Goal: Task Accomplishment & Management: Manage account settings

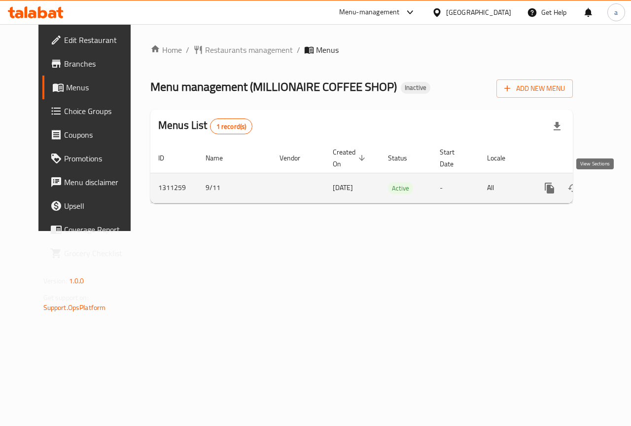
click at [615, 189] on icon "enhanced table" at bounding box center [621, 188] width 12 height 12
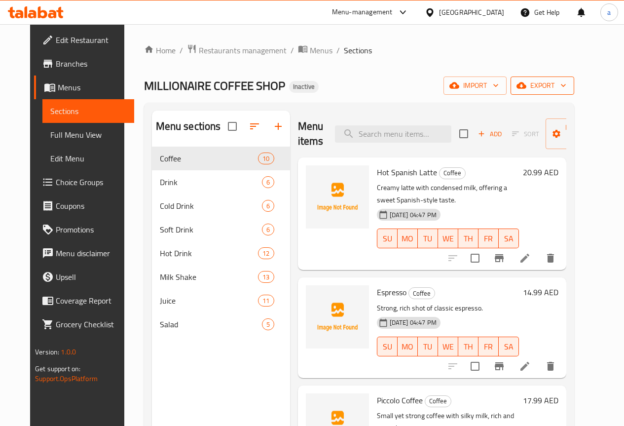
click at [566, 86] on span "export" at bounding box center [542, 85] width 48 height 12
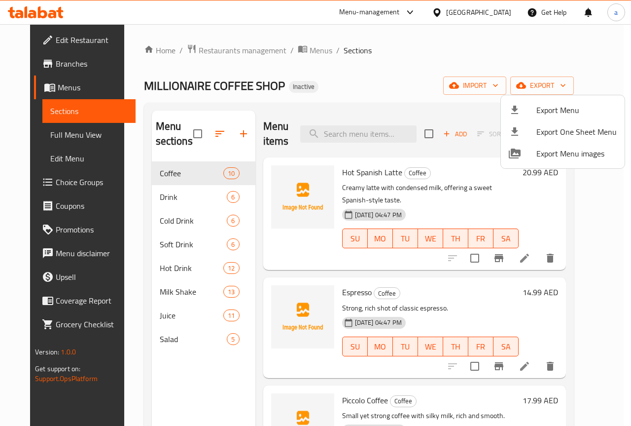
click at [454, 97] on div at bounding box center [315, 213] width 631 height 426
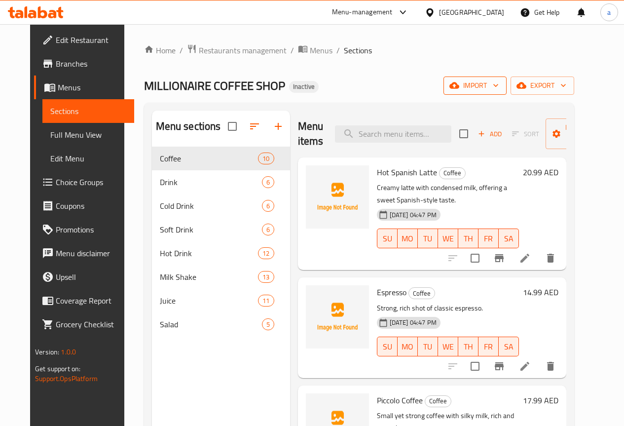
click at [501, 84] on icon "button" at bounding box center [496, 85] width 10 height 10
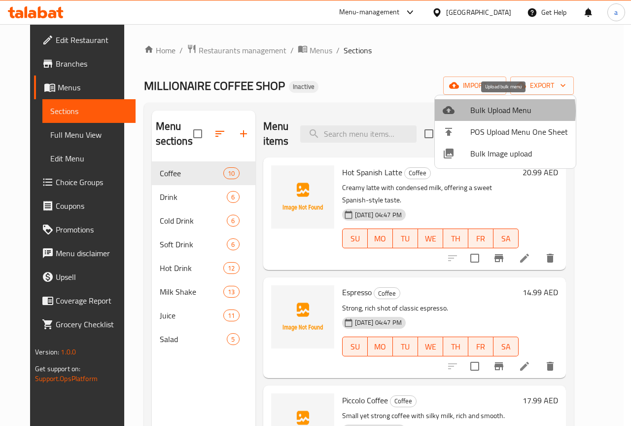
click at [498, 111] on span "Bulk Upload Menu" at bounding box center [520, 110] width 98 height 12
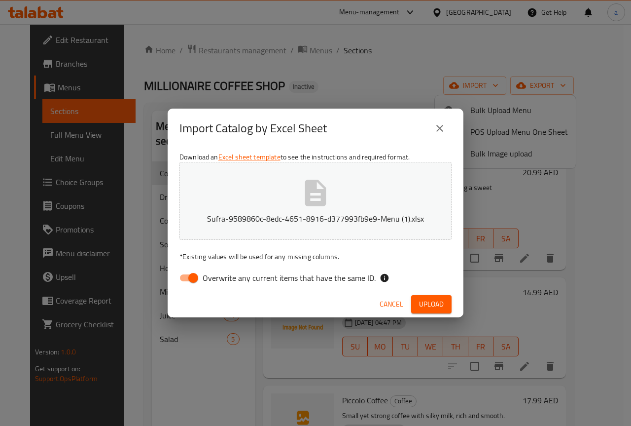
click at [192, 280] on input "Overwrite any current items that have the same ID." at bounding box center [193, 277] width 56 height 19
checkbox input "false"
click at [431, 302] on span "Upload" at bounding box center [431, 304] width 25 height 12
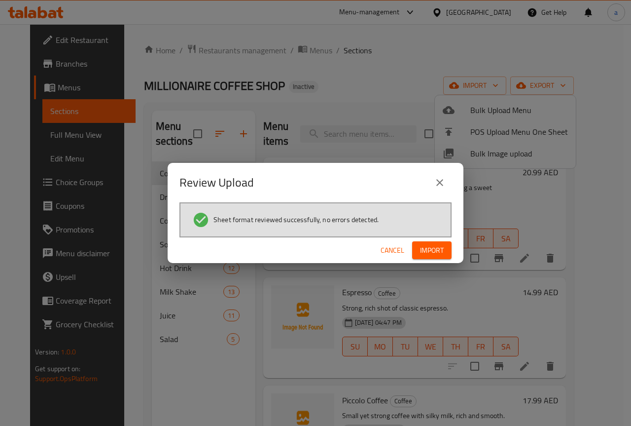
click at [436, 253] on span "Import" at bounding box center [432, 250] width 24 height 12
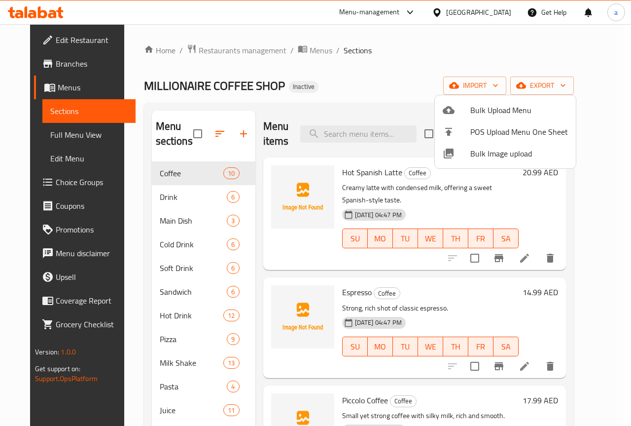
click at [68, 133] on div at bounding box center [315, 213] width 631 height 426
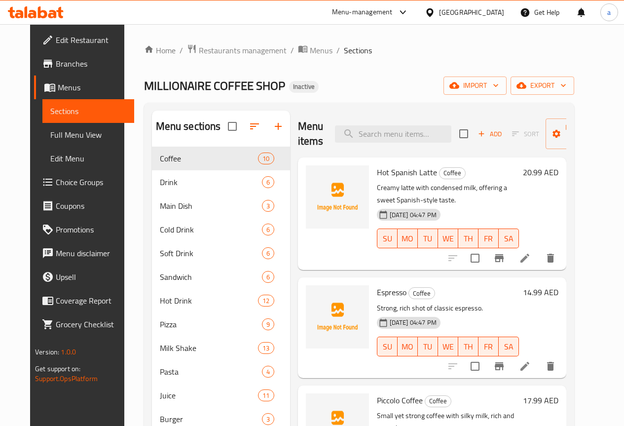
click at [68, 133] on span "Full Menu View" at bounding box center [88, 135] width 76 height 12
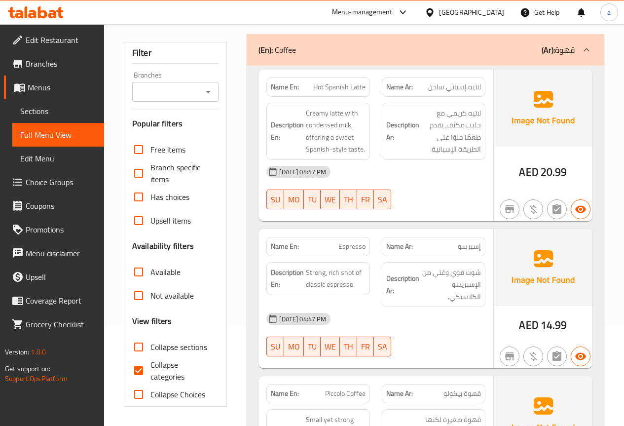
scroll to position [148, 0]
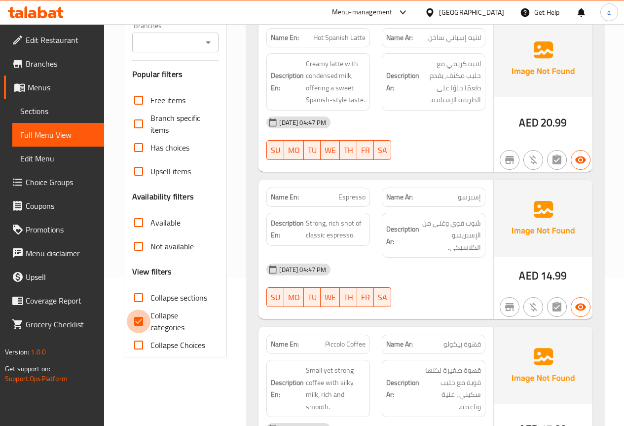
click at [146, 317] on input "Collapse categories" at bounding box center [139, 321] width 24 height 24
checkbox input "false"
click at [150, 300] on span "Collapse sections" at bounding box center [178, 298] width 57 height 12
click at [150, 300] on input "Collapse sections" at bounding box center [139, 298] width 24 height 24
checkbox input "true"
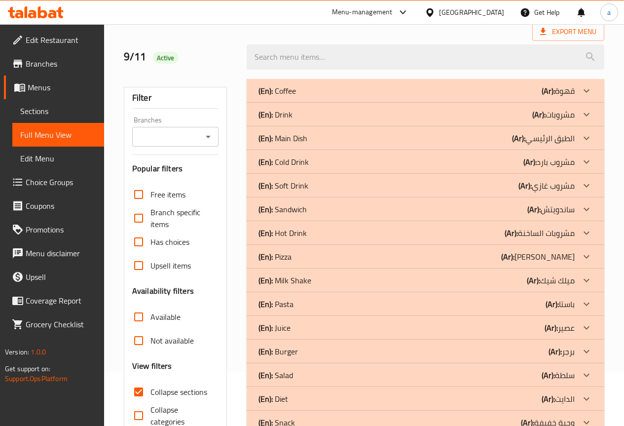
scroll to position [0, 0]
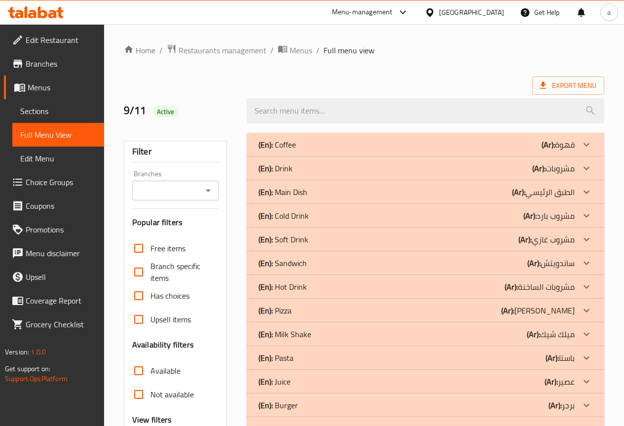
click at [299, 191] on p "(En): Main Dish" at bounding box center [282, 192] width 49 height 12
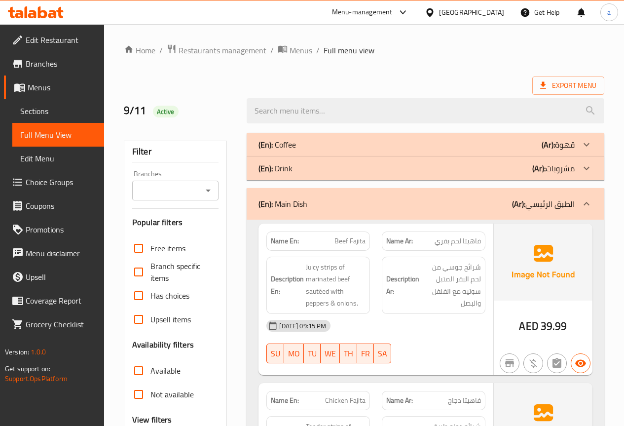
click at [298, 190] on div "(En): Main Dish (Ar): الطبق الرئيسي" at bounding box center [426, 204] width 358 height 32
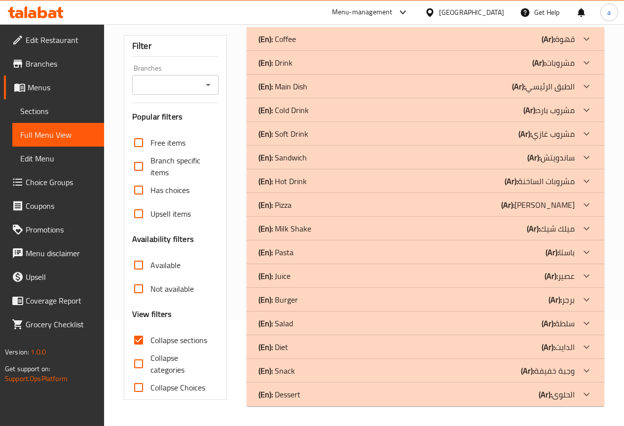
scroll to position [106, 0]
click at [308, 394] on div "(En): Dessert (Ar): الحلوى" at bounding box center [416, 394] width 316 height 12
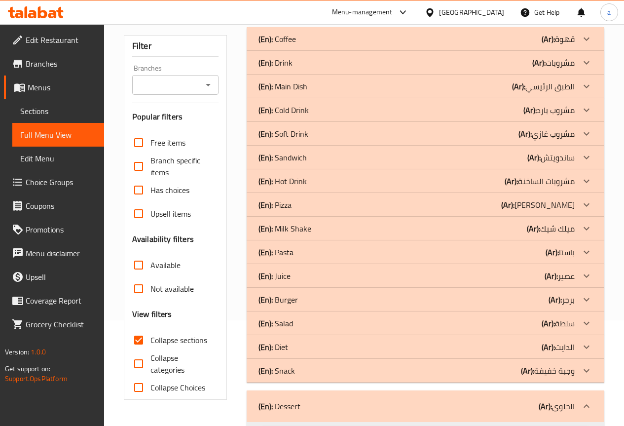
click at [319, 371] on div "(En): Snack (Ar): وجبة خفيفة" at bounding box center [416, 371] width 316 height 12
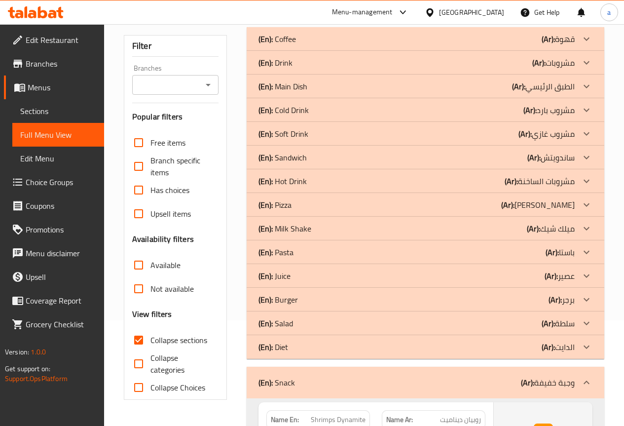
click at [319, 348] on div "(En): Diet (Ar): الدايت" at bounding box center [416, 347] width 316 height 12
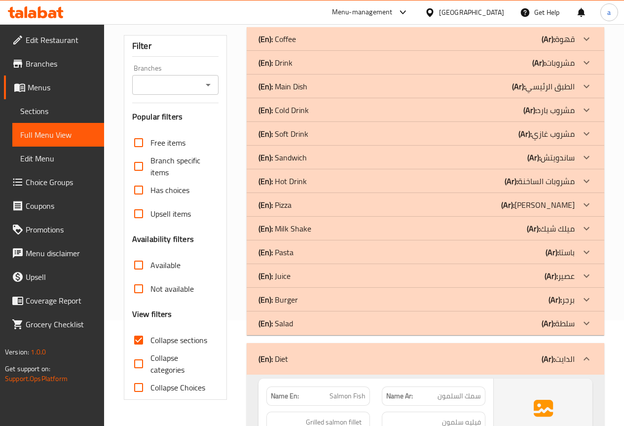
click at [320, 296] on div "(En): Burger (Ar): برجر" at bounding box center [416, 300] width 316 height 12
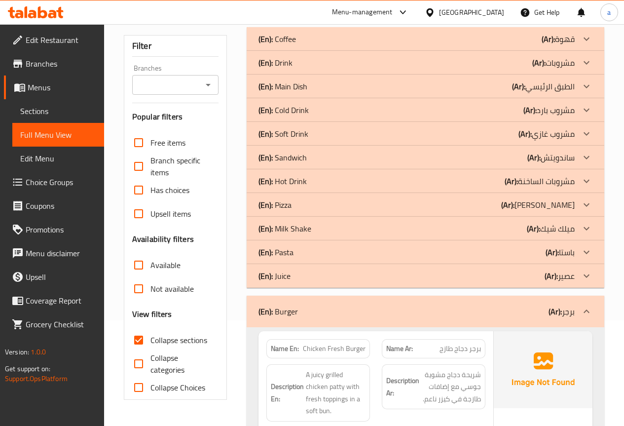
click at [314, 254] on div "(En): Pasta (Ar): باستا" at bounding box center [416, 252] width 316 height 12
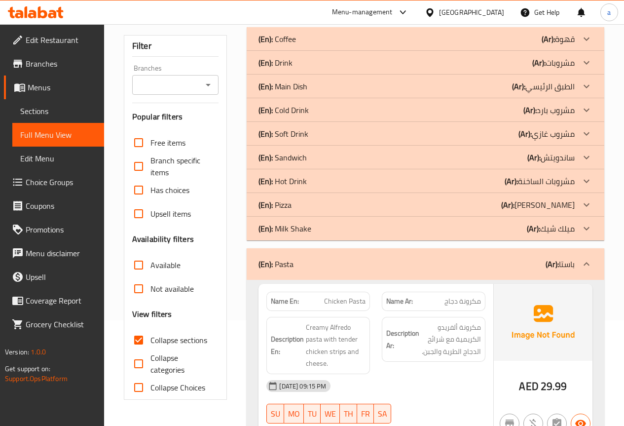
click at [325, 201] on div "(En): Pizza (Ar): بيتزا" at bounding box center [416, 205] width 316 height 12
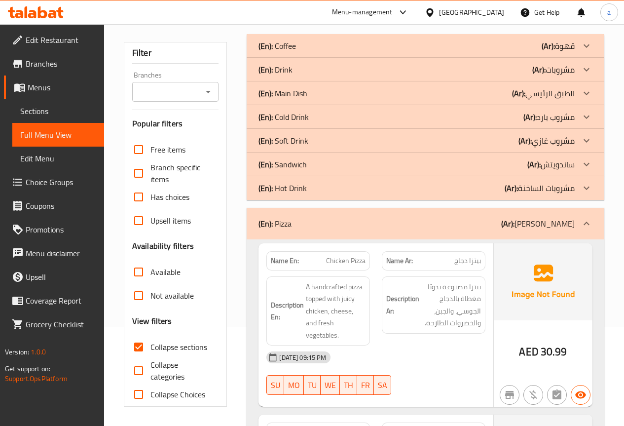
scroll to position [56, 0]
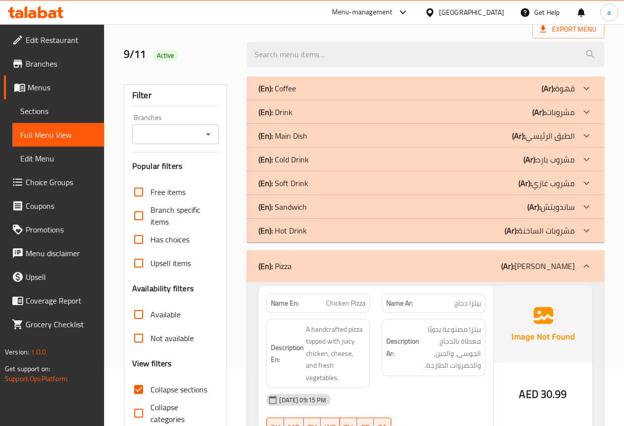
click at [312, 207] on div "(En): Sandwich (Ar): ساندويتش" at bounding box center [416, 207] width 316 height 12
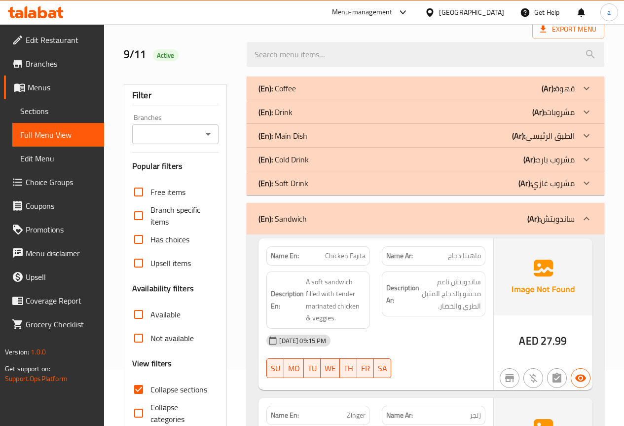
click at [320, 138] on div "(En): Main Dish (Ar): الطبق الرئيسي" at bounding box center [416, 136] width 316 height 12
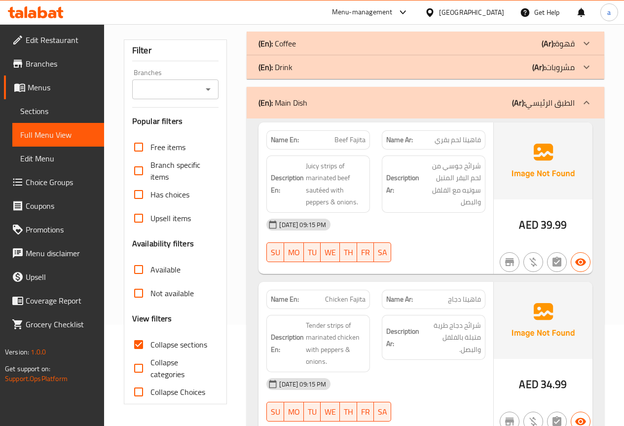
scroll to position [99, 0]
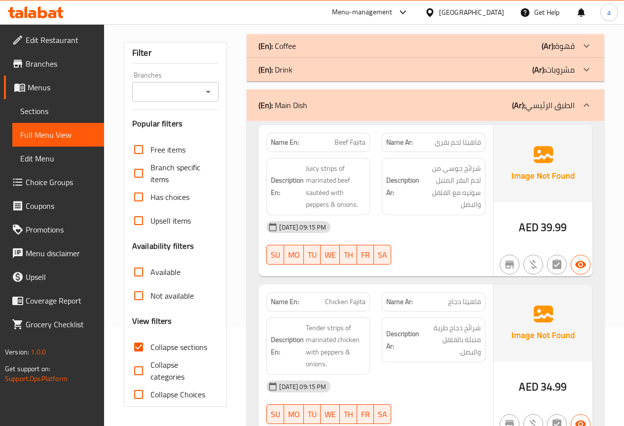
click at [376, 114] on div "(En): Main Dish (Ar): الطبق الرئيسي" at bounding box center [426, 105] width 358 height 32
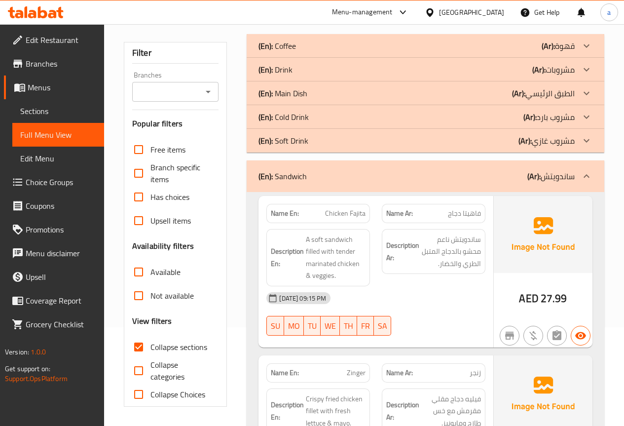
click at [302, 181] on p "(En): Sandwich" at bounding box center [282, 176] width 48 height 12
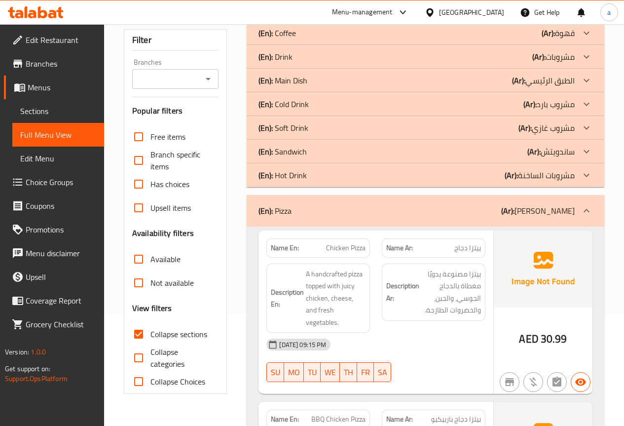
scroll to position [148, 0]
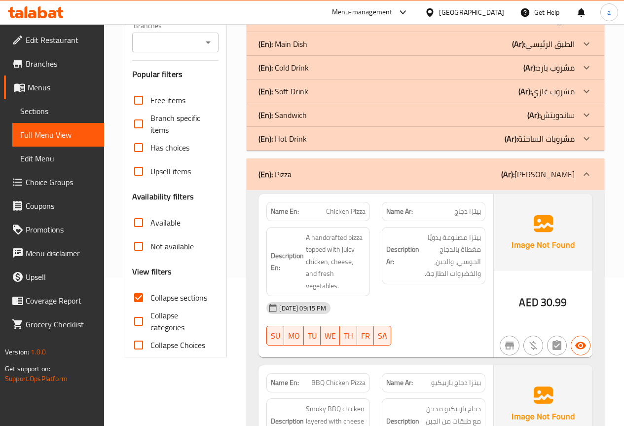
click at [360, 168] on div "(En): Pizza (Ar): بيتزا" at bounding box center [416, 174] width 316 height 12
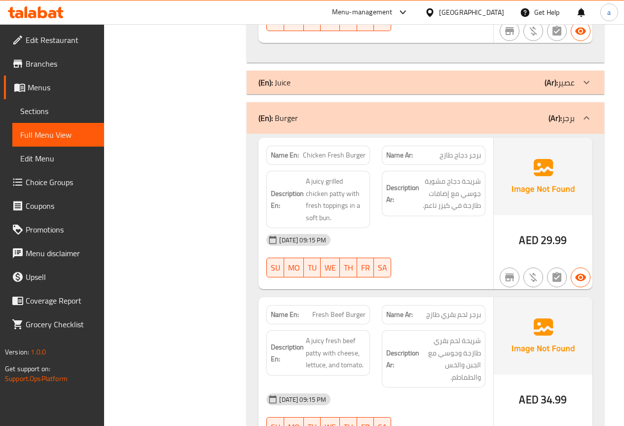
scroll to position [1036, 0]
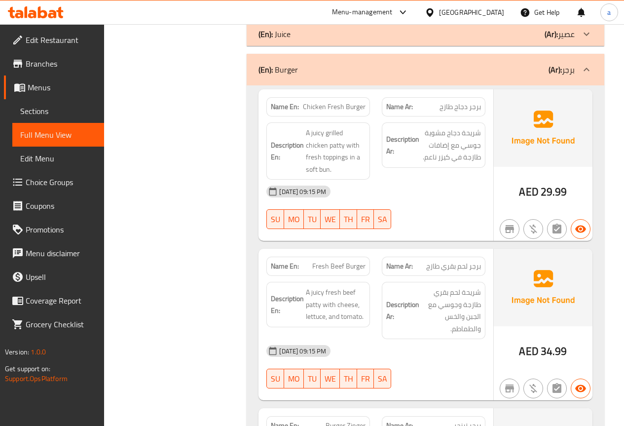
click at [333, 78] on div "(En): Burger (Ar): برجر" at bounding box center [426, 70] width 358 height 32
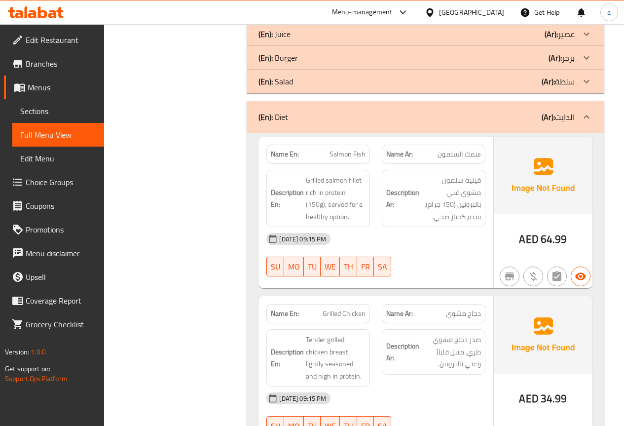
click at [382, 117] on div "(En): Diet (Ar): الدايت" at bounding box center [416, 117] width 316 height 12
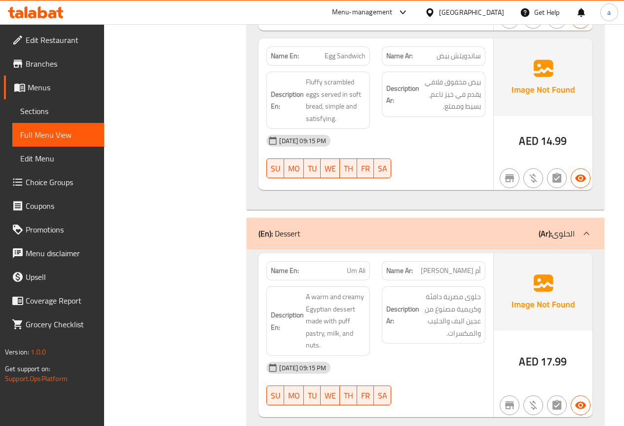
scroll to position [1678, 0]
